Goal: Transaction & Acquisition: Download file/media

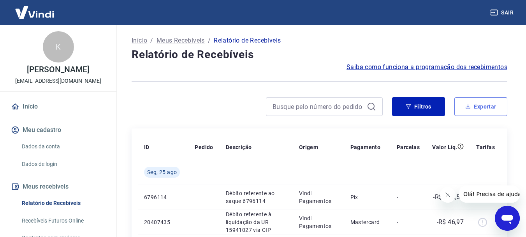
click at [480, 108] on button "Exportar" at bounding box center [481, 106] width 53 height 19
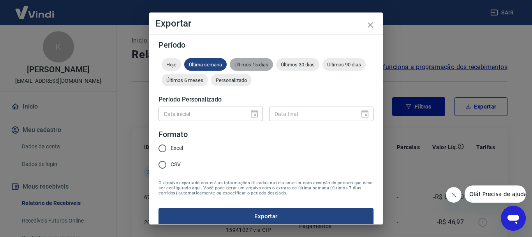
click at [236, 68] on div "Últimos 15 dias" at bounding box center [251, 64] width 43 height 12
click at [182, 148] on span "Excel" at bounding box center [177, 148] width 12 height 8
click at [171, 148] on input "Excel" at bounding box center [162, 148] width 16 height 16
radio input "true"
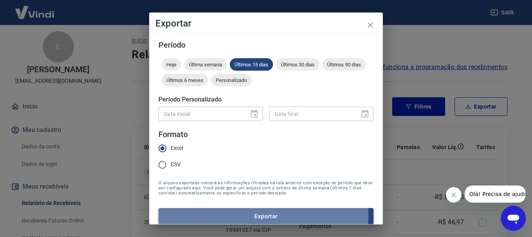
click at [251, 215] on button "Exportar" at bounding box center [266, 216] width 215 height 16
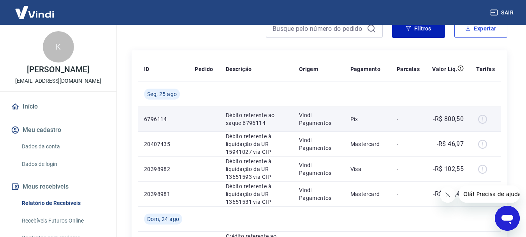
scroll to position [117, 0]
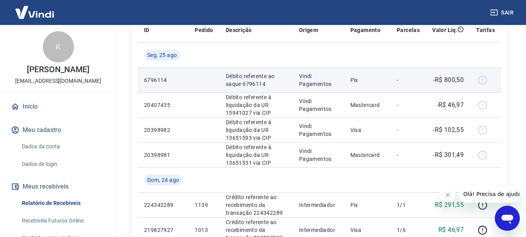
click at [480, 81] on div at bounding box center [486, 80] width 19 height 12
click at [293, 83] on td "Vindi Pagamentos" at bounding box center [318, 79] width 51 height 25
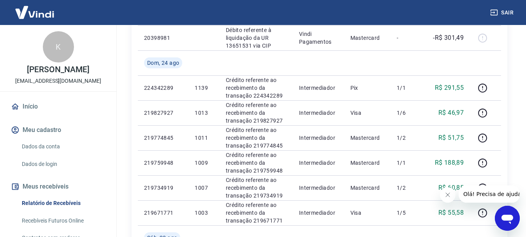
scroll to position [273, 0]
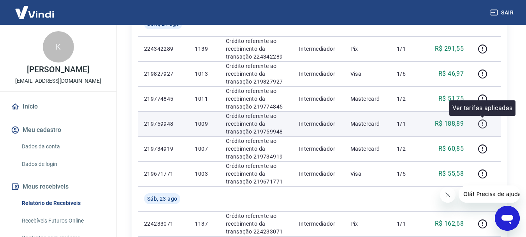
click at [482, 122] on icon "button" at bounding box center [483, 124] width 10 height 10
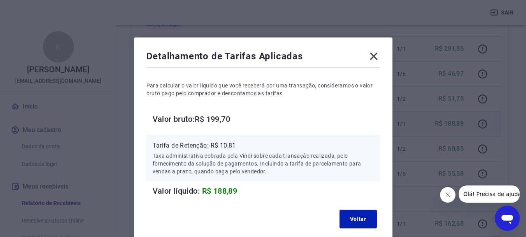
click at [375, 58] on icon at bounding box center [374, 56] width 12 height 12
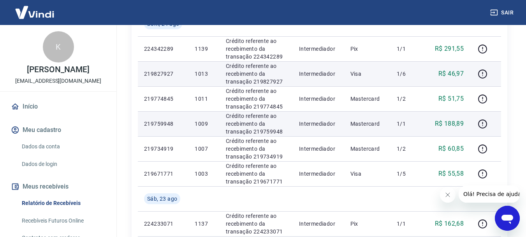
scroll to position [312, 0]
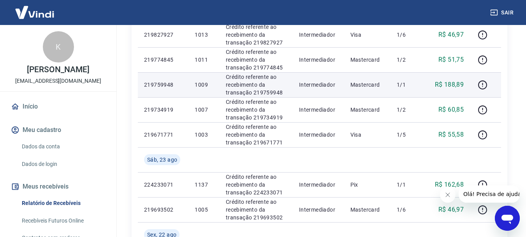
click at [451, 196] on button "Fechar mensagem da empresa" at bounding box center [448, 195] width 16 height 16
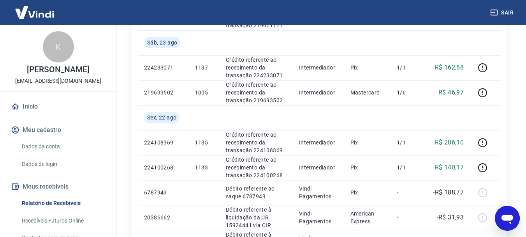
scroll to position [507, 0]
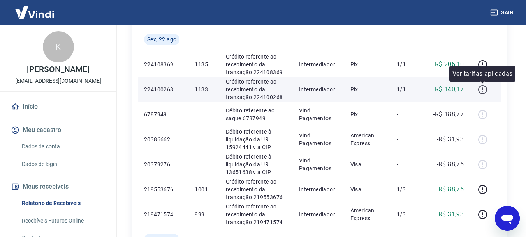
click at [482, 88] on icon "button" at bounding box center [483, 90] width 10 height 10
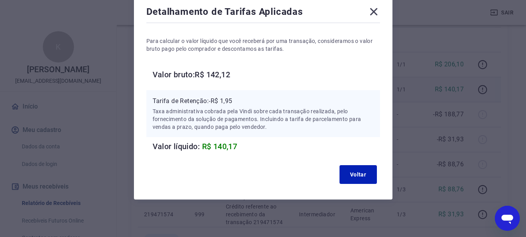
scroll to position [5, 0]
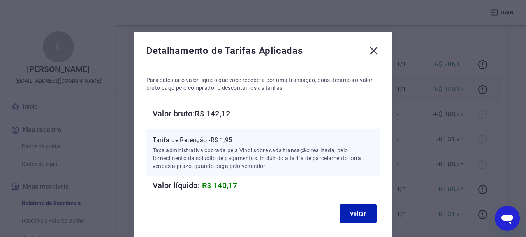
click at [377, 56] on icon at bounding box center [374, 50] width 12 height 12
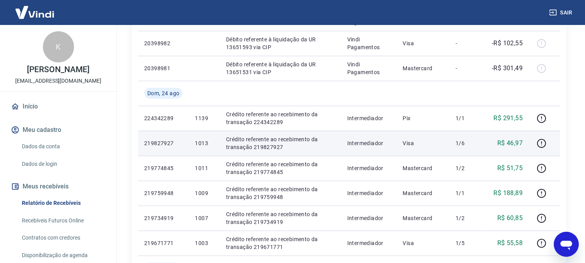
scroll to position [160, 0]
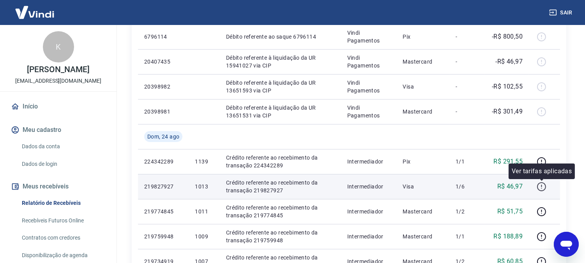
click at [532, 186] on icon "button" at bounding box center [542, 187] width 10 height 10
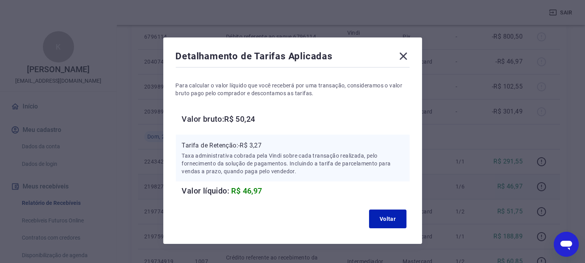
scroll to position [18, 0]
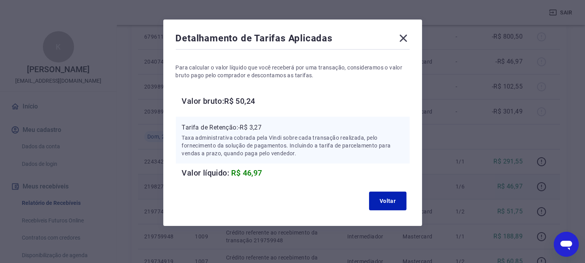
click at [402, 37] on icon at bounding box center [402, 38] width 7 height 7
